Goal: Find specific page/section: Find specific page/section

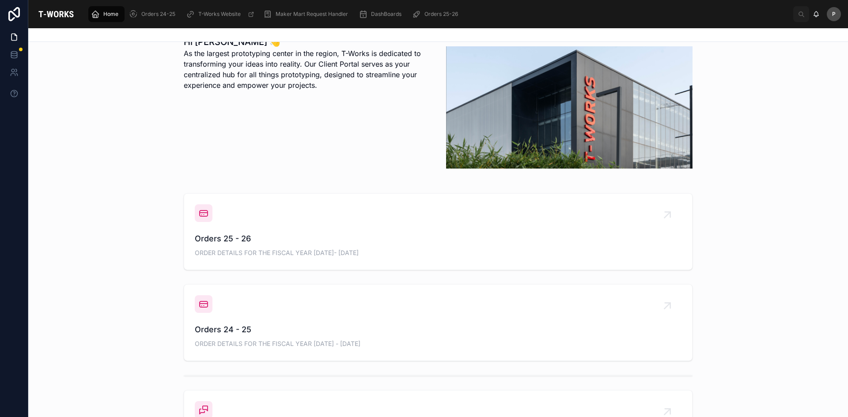
scroll to position [265, 0]
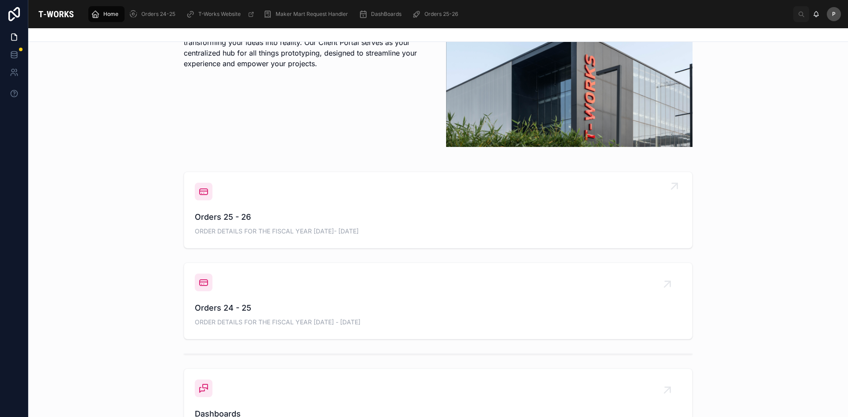
click at [215, 219] on span "Orders 25 - 26" at bounding box center [438, 217] width 486 height 12
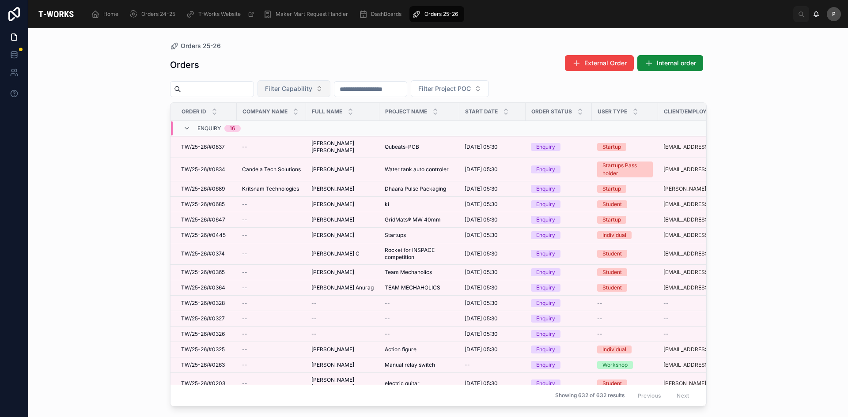
click at [312, 87] on span "Filter Capability" at bounding box center [288, 88] width 47 height 9
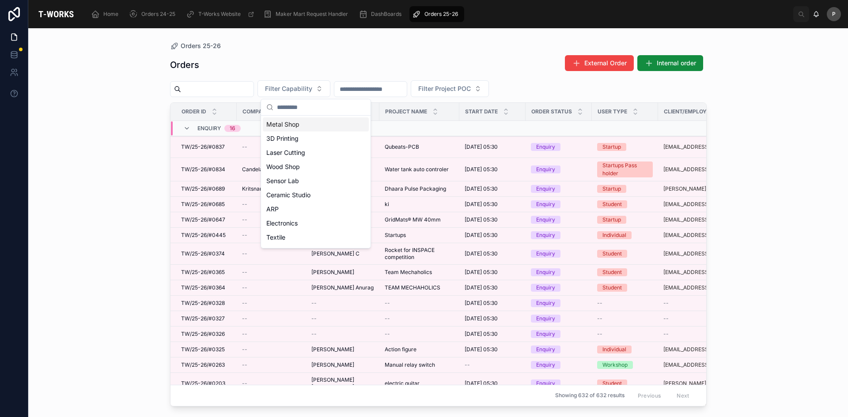
click at [289, 127] on div "Metal Shop" at bounding box center [316, 124] width 106 height 14
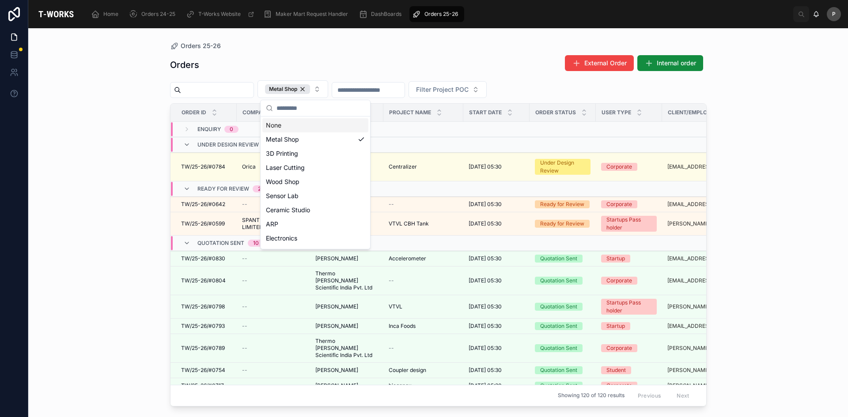
click at [260, 64] on div "Orders External Order Internal order" at bounding box center [438, 65] width 536 height 20
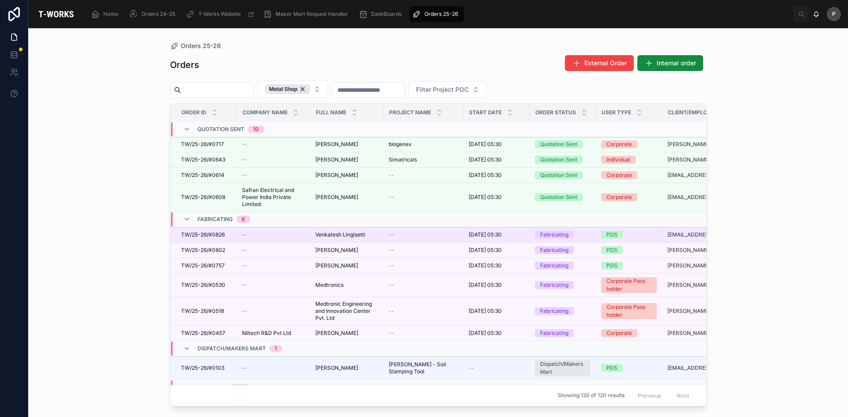
scroll to position [230, 0]
click at [344, 234] on span "Venkatesh Lingisetti" at bounding box center [340, 234] width 50 height 7
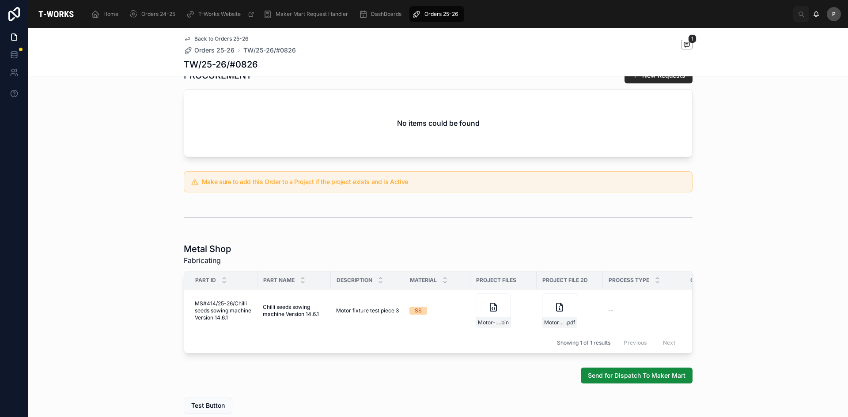
scroll to position [373, 0]
